Goal: Find specific page/section: Find specific page/section

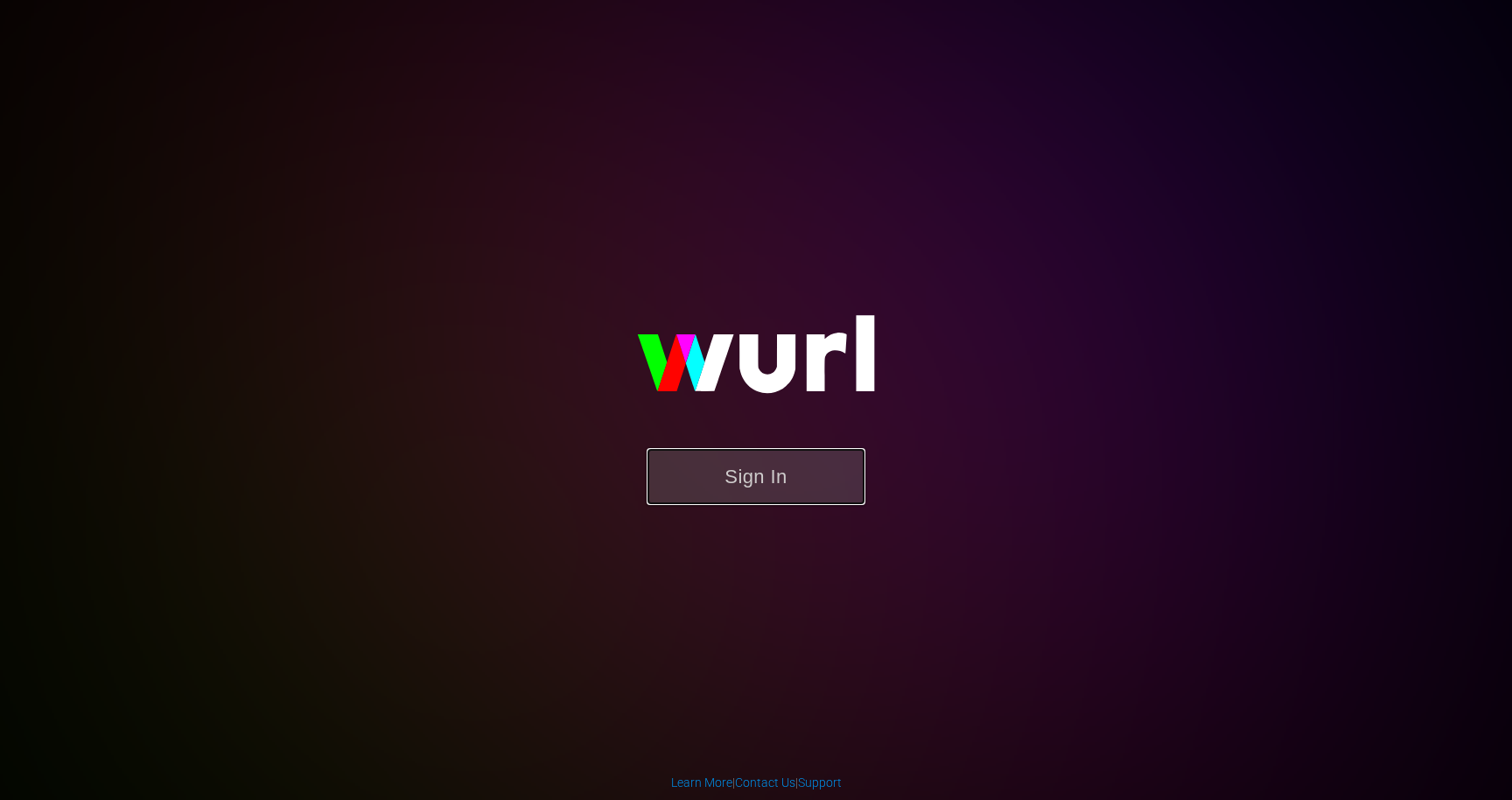
click at [795, 492] on button "Sign In" at bounding box center [756, 477] width 219 height 57
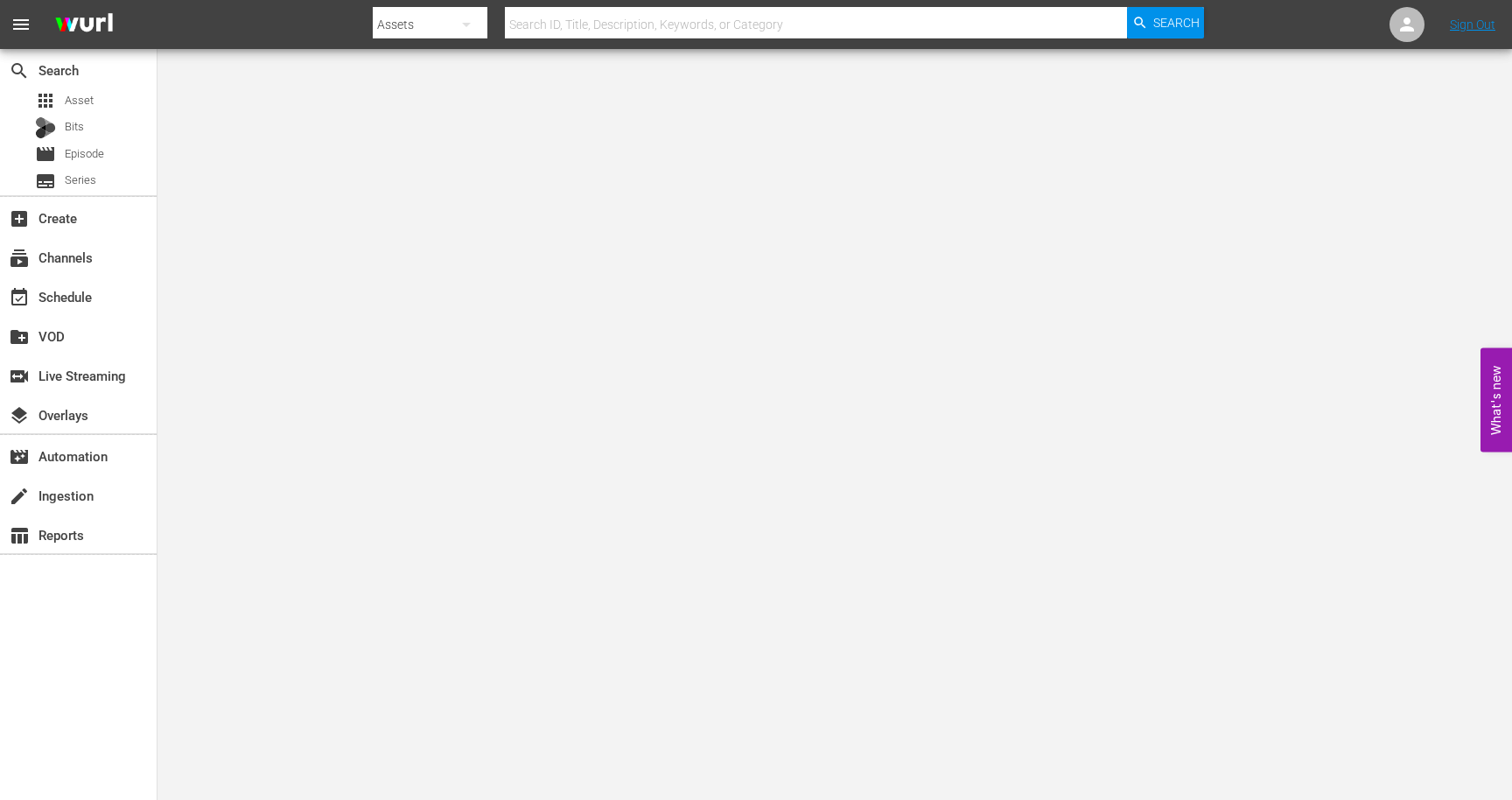
click at [582, 42] on div at bounding box center [788, 42] width 831 height 7
click at [582, 32] on input "text" at bounding box center [816, 25] width 622 height 42
type input "Don't go anywhere"
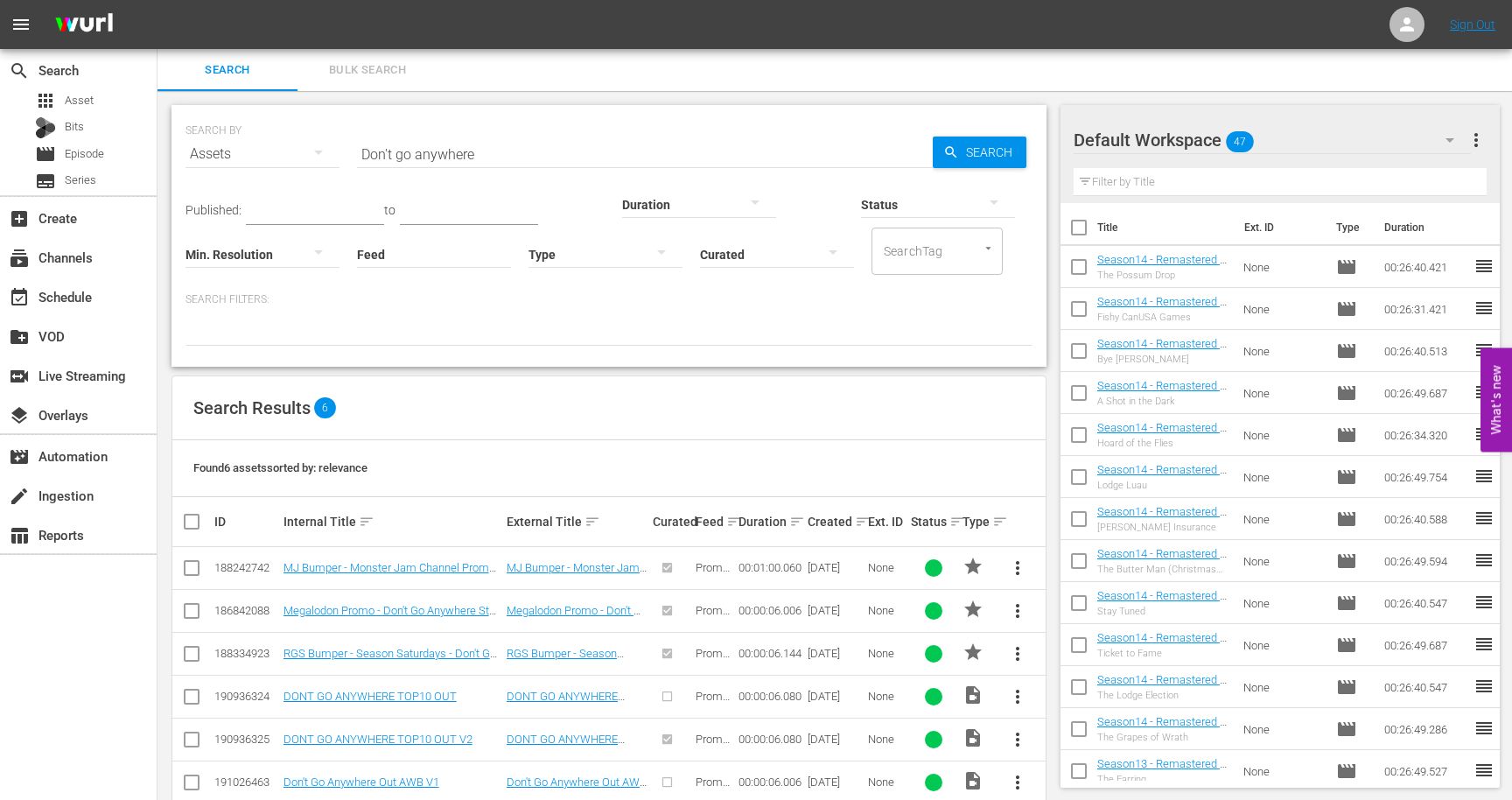
scroll to position [36, 0]
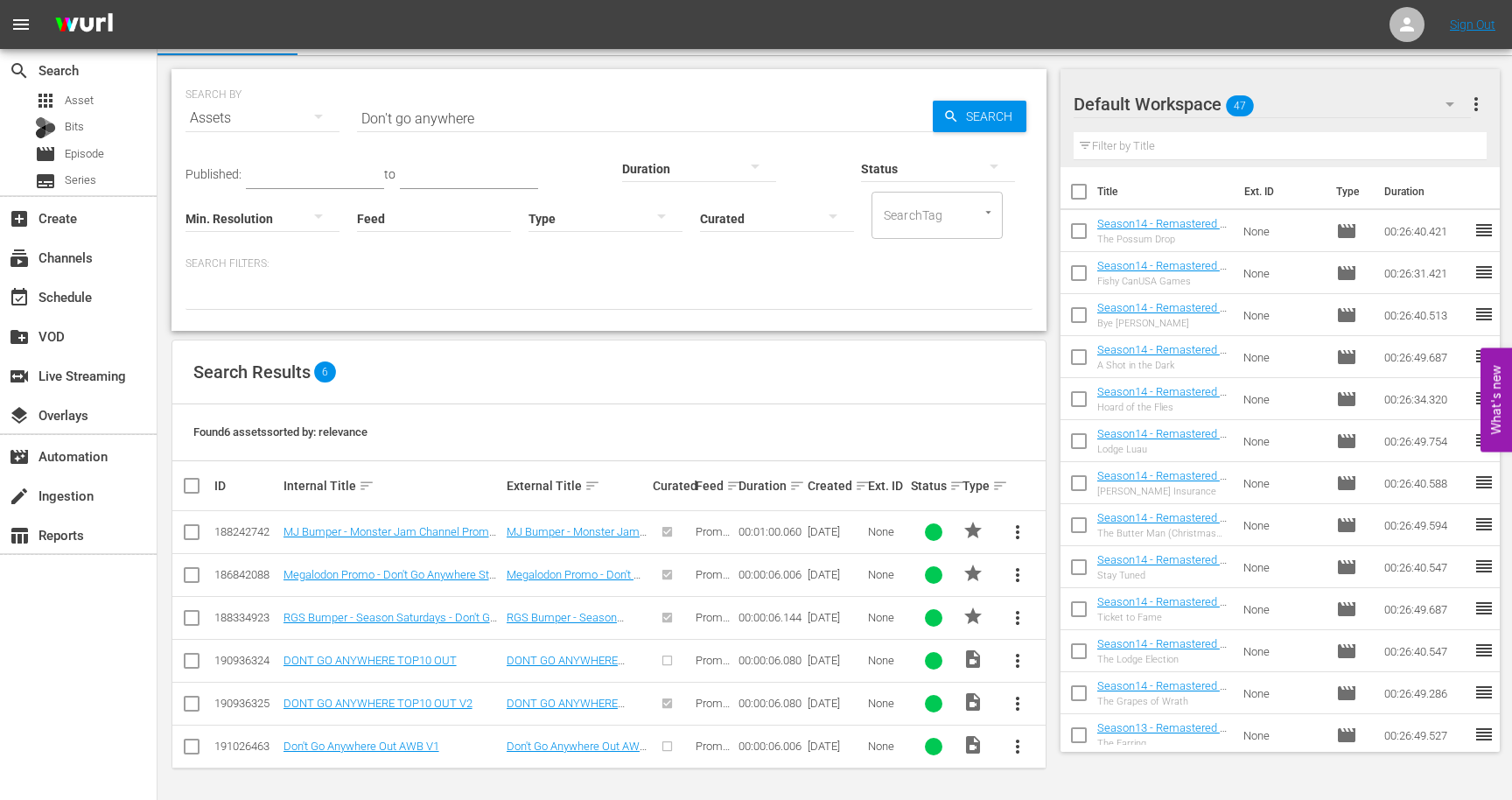
click at [475, 120] on input "Don't go anywhere" at bounding box center [645, 118] width 576 height 42
type input "Be right back"
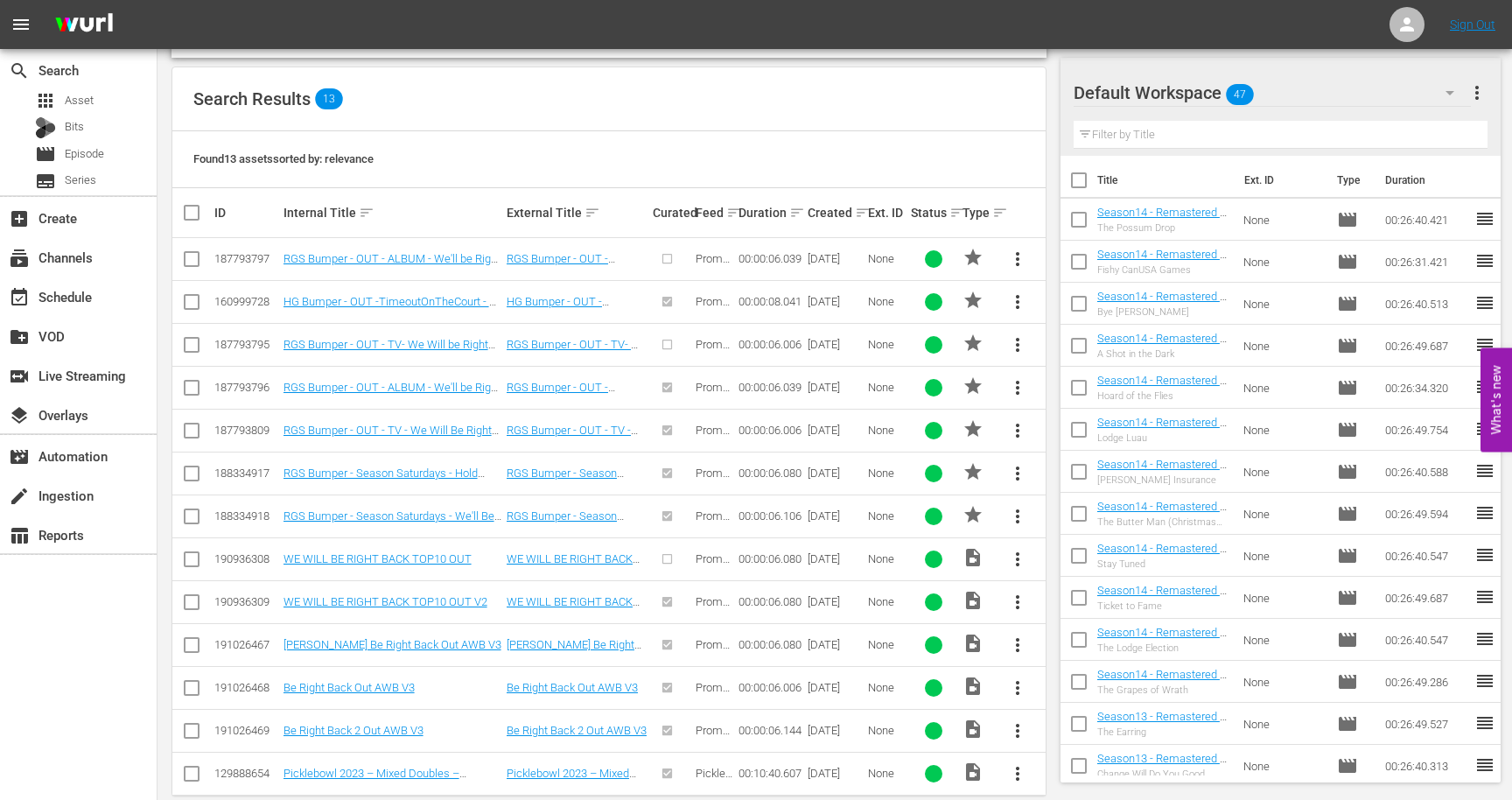
scroll to position [336, 0]
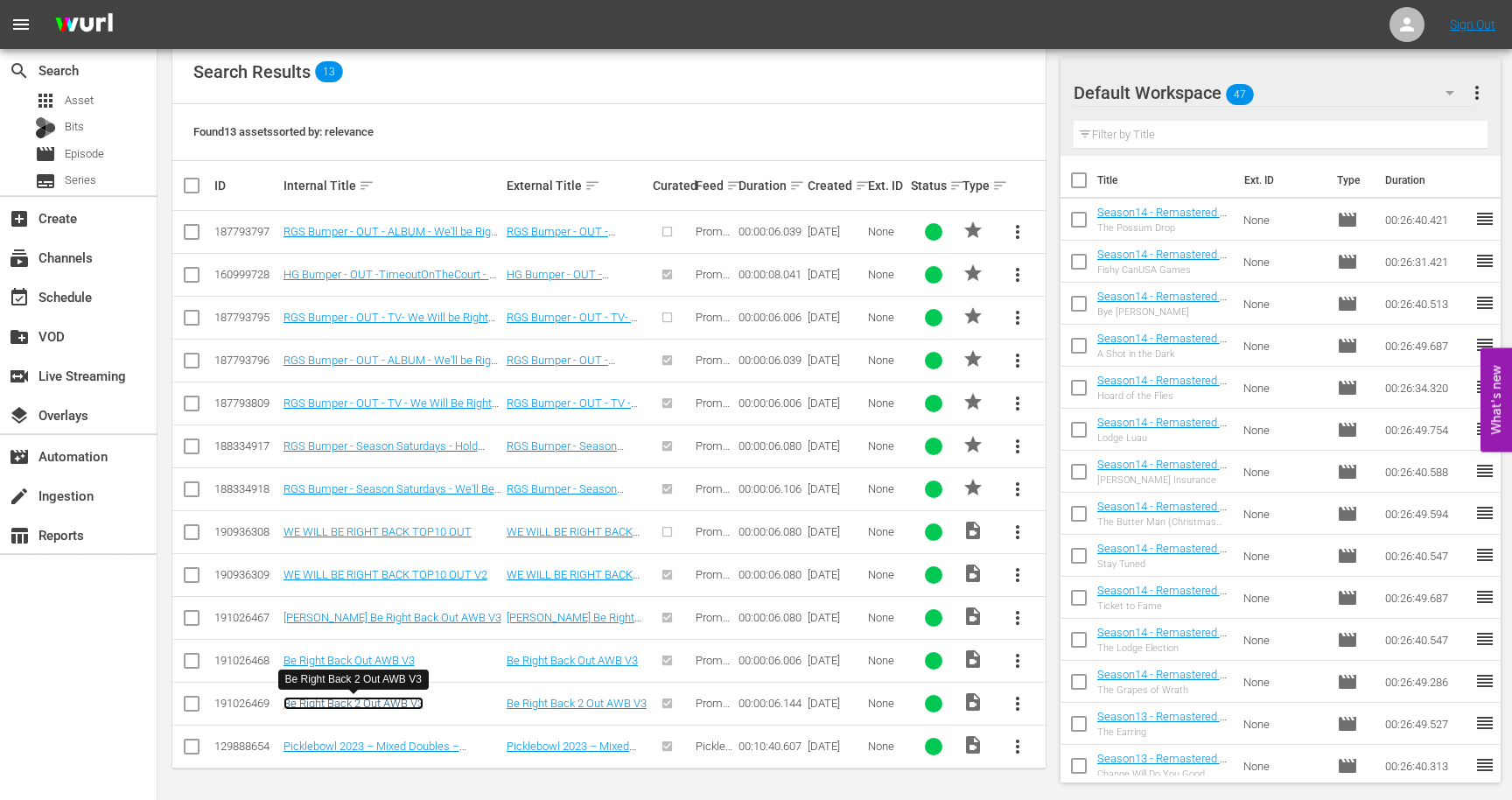
click at [381, 708] on link "Be Right Back 2 Out AWB V3" at bounding box center [353, 703] width 140 height 13
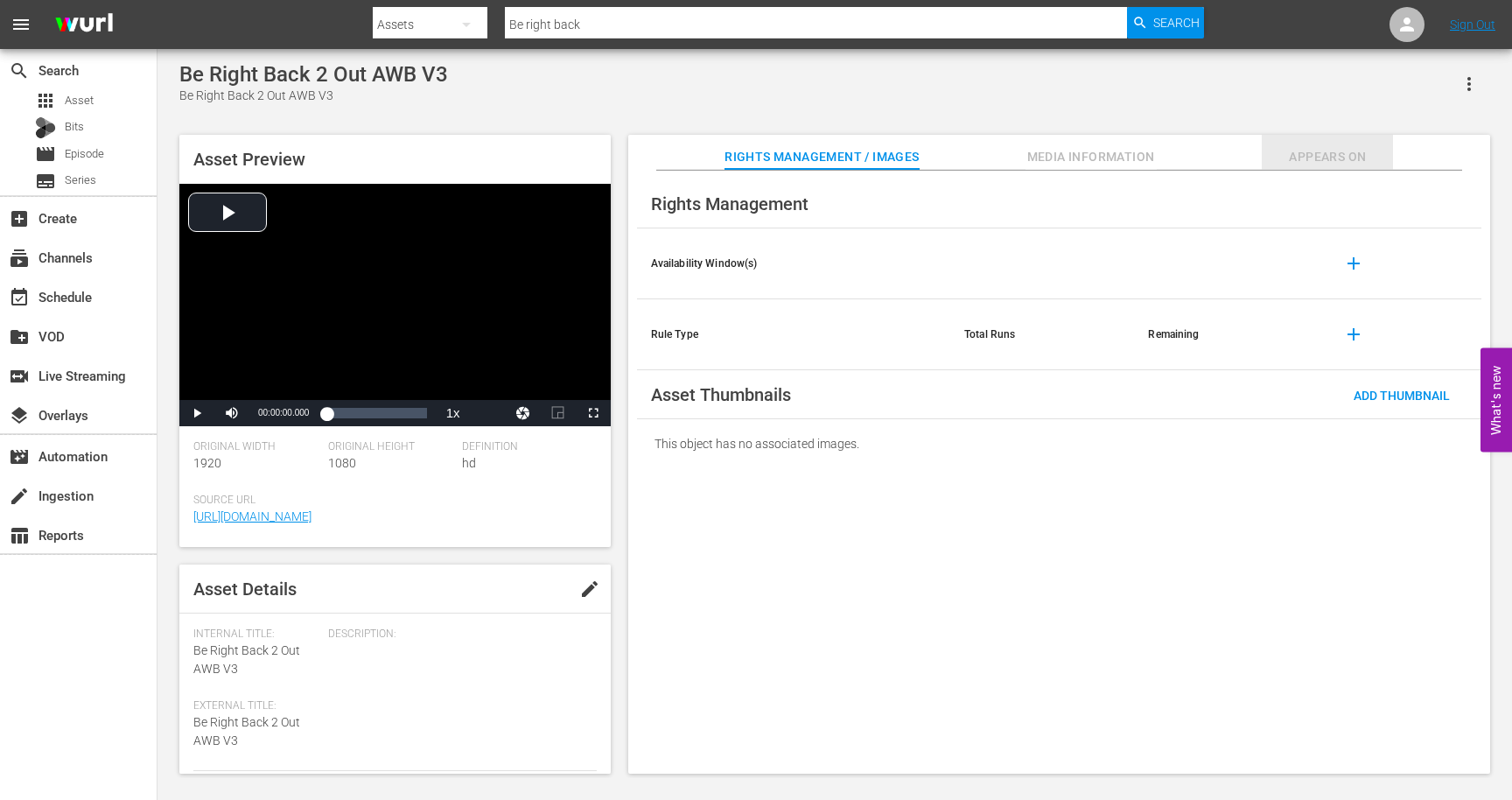
click at [1324, 149] on span "Appears On" at bounding box center [1327, 157] width 131 height 22
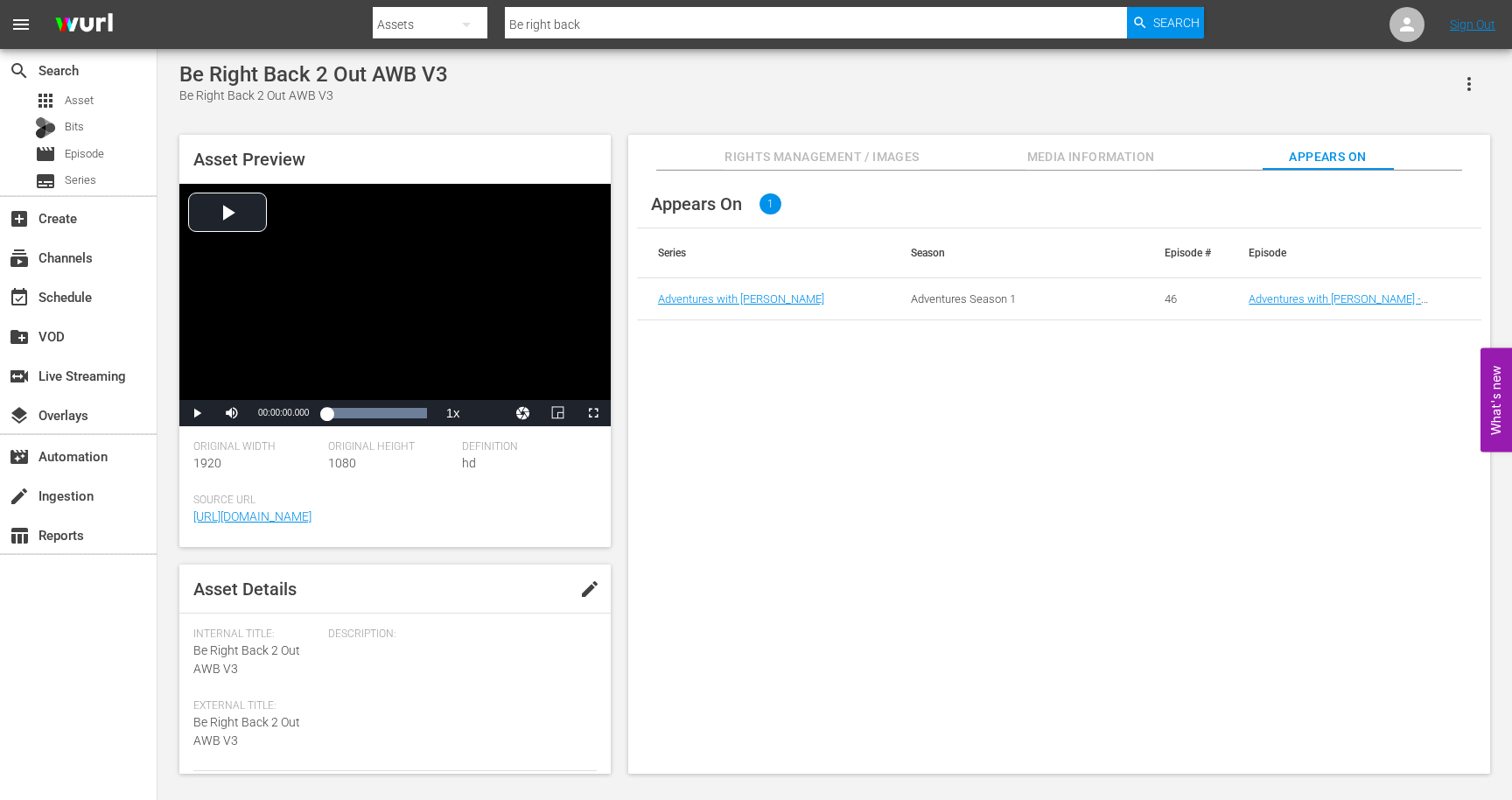
click at [1077, 159] on span "Media Information" at bounding box center [1090, 157] width 131 height 22
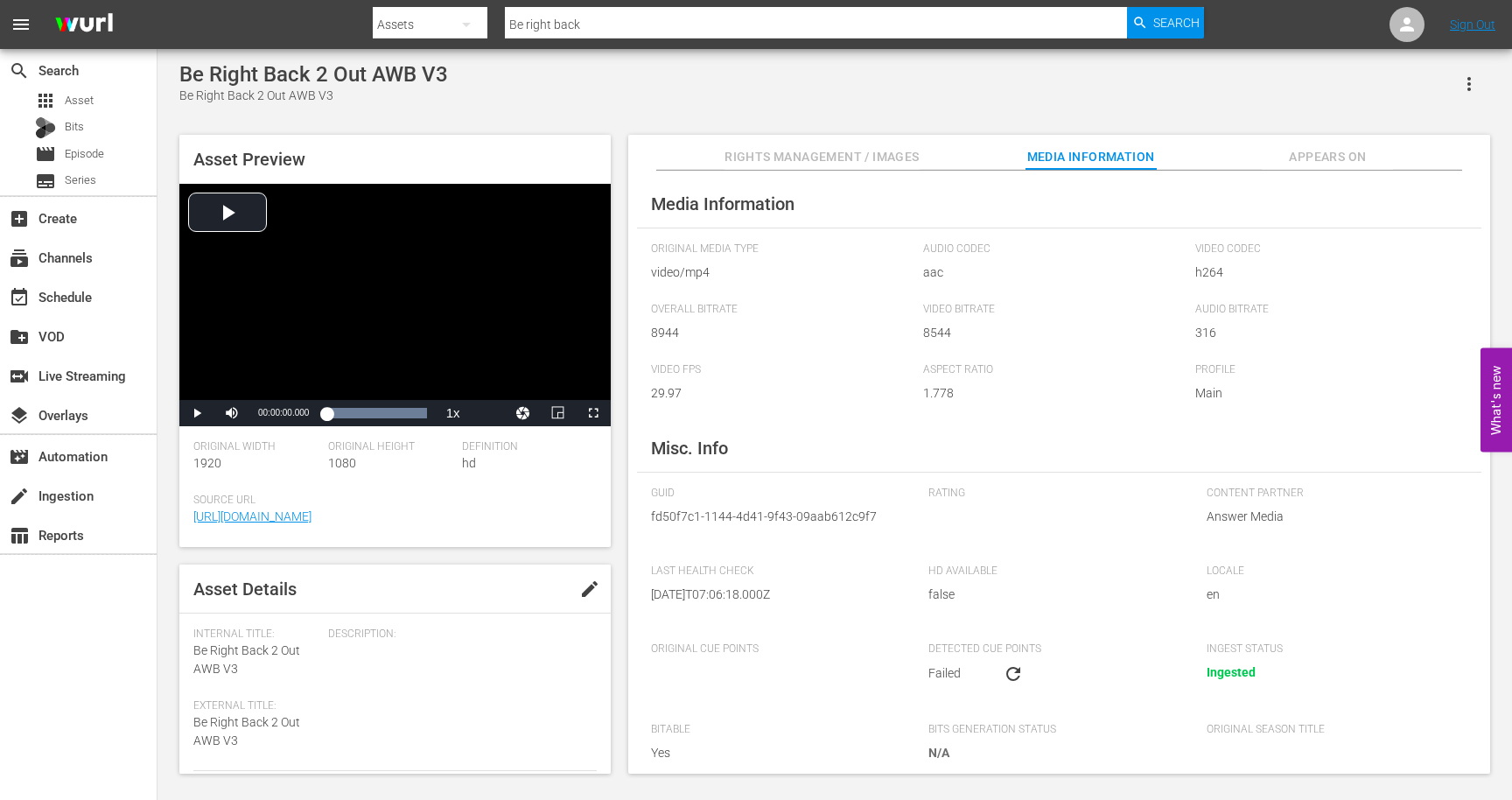
click at [803, 167] on span "Rights Management / Images" at bounding box center [821, 157] width 195 height 22
